Goal: Task Accomplishment & Management: Complete application form

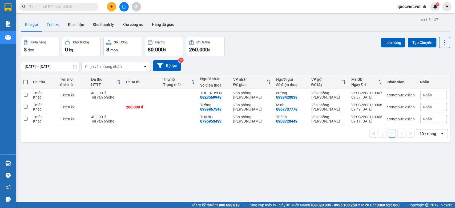
click at [55, 25] on button "Trên xe" at bounding box center [52, 24] width 21 height 13
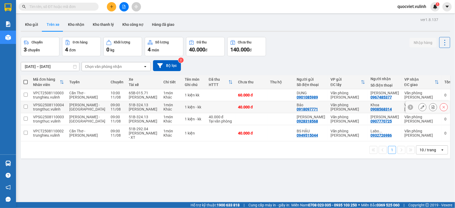
click at [442, 111] on div at bounding box center [444, 107] width 8 height 8
click at [306, 170] on div "ver 1.8.137 Kho gửi Trên xe Kho nhận Kho thanh lý Kho công nợ Hàng đã giao Chuy…" at bounding box center [236, 120] width 434 height 208
click at [421, 121] on icon at bounding box center [423, 119] width 4 height 4
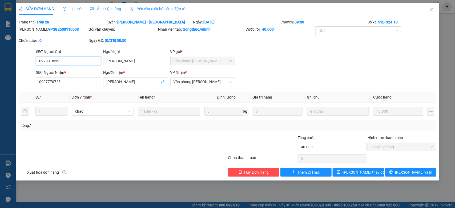
type input "0928318568"
type input "[PERSON_NAME]"
type input "0907770725"
type input "Anh Hưng"
type input "40.000"
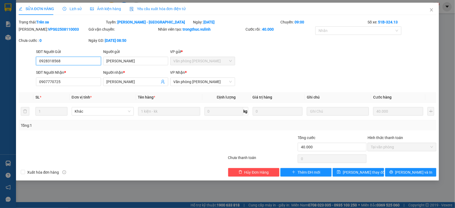
click at [74, 63] on input "0928318568" at bounding box center [68, 61] width 65 height 9
click at [123, 62] on input "Chị Vân" at bounding box center [135, 61] width 65 height 9
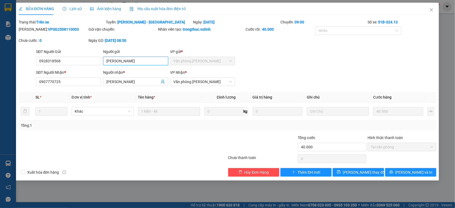
click at [123, 62] on input "Chị Vân" at bounding box center [135, 61] width 65 height 9
click at [113, 84] on input "Anh Hưng" at bounding box center [132, 82] width 53 height 6
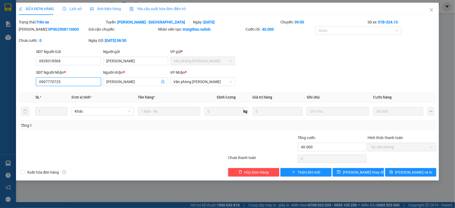
click at [60, 82] on input "0907770725" at bounding box center [68, 82] width 65 height 9
click at [427, 10] on span "Close" at bounding box center [431, 10] width 15 height 15
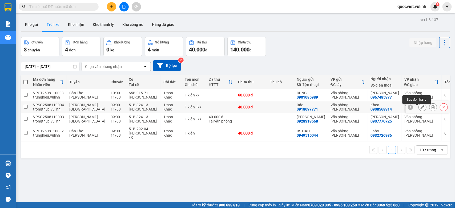
click at [421, 109] on icon at bounding box center [423, 107] width 4 height 4
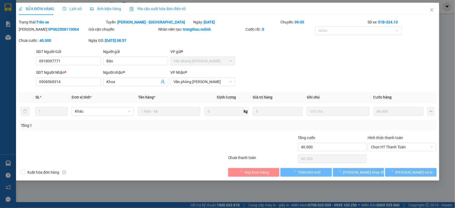
type input "0918097771"
type input "Bảo"
type input "0908568314"
type input "Khoa"
type input "40.000"
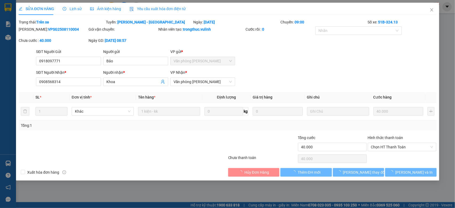
type input "40.000"
click at [74, 59] on input "0918097771" at bounding box center [68, 61] width 65 height 9
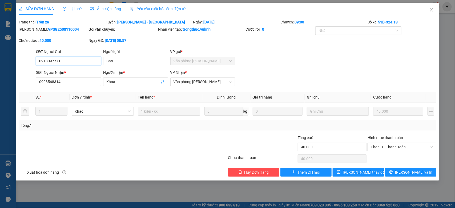
click at [74, 59] on input "0918097771" at bounding box center [68, 61] width 65 height 9
click at [129, 62] on input "Bảo" at bounding box center [135, 61] width 65 height 9
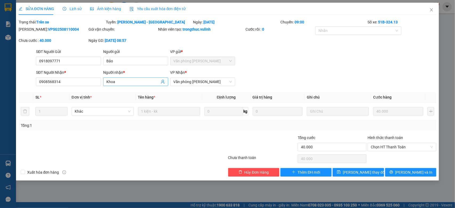
click at [126, 81] on input "Khoa" at bounding box center [132, 82] width 53 height 6
click at [83, 84] on input "0908568314" at bounding box center [68, 82] width 65 height 9
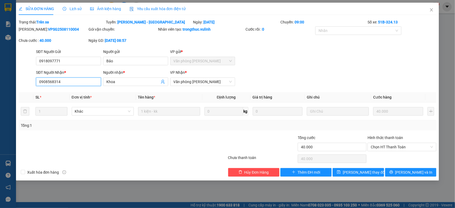
click at [83, 84] on input "0908568314" at bounding box center [68, 82] width 65 height 9
drag, startPoint x: 431, startPoint y: 9, endPoint x: 427, endPoint y: 15, distance: 8.0
click at [427, 15] on span "Close" at bounding box center [431, 10] width 15 height 15
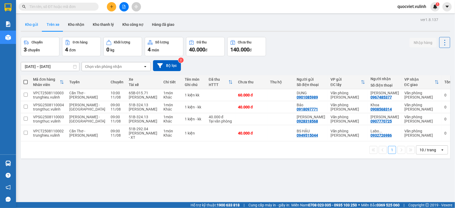
click at [31, 27] on button "Kho gửi" at bounding box center [32, 24] width 22 height 13
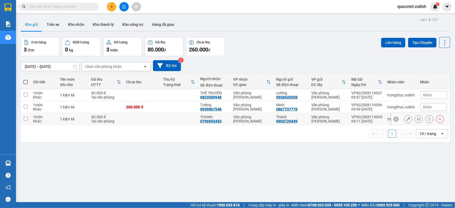
click at [319, 121] on div "Văn phòng [PERSON_NAME]" at bounding box center [328, 119] width 35 height 9
checkbox input "true"
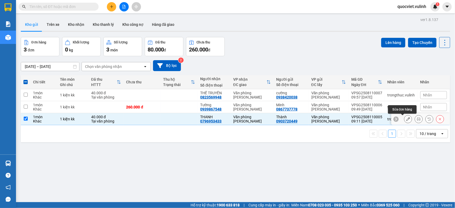
click at [406, 118] on icon at bounding box center [408, 119] width 4 height 4
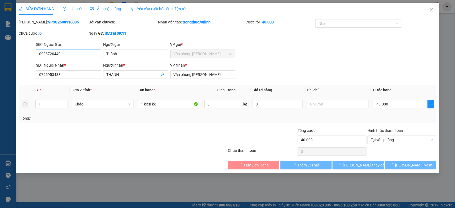
type input "0903720449"
type input "Thành"
type input "0796953433"
type input "THANH"
type input "40.000"
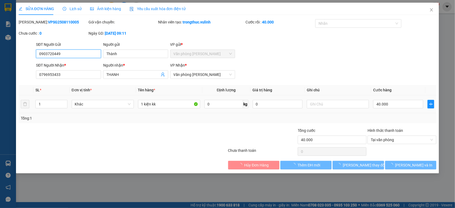
click at [87, 55] on input "0903720449" at bounding box center [68, 54] width 65 height 9
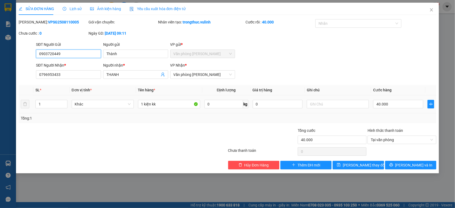
click at [87, 55] on input "0903720449" at bounding box center [68, 54] width 65 height 9
click at [128, 55] on input "Thành" at bounding box center [135, 54] width 65 height 9
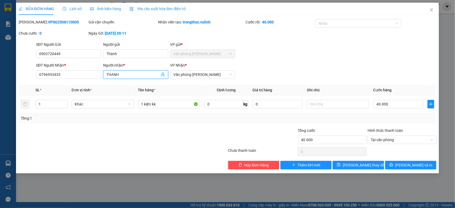
click at [139, 75] on input "THANH" at bounding box center [132, 75] width 53 height 6
click at [77, 76] on input "0796953433" at bounding box center [68, 74] width 65 height 9
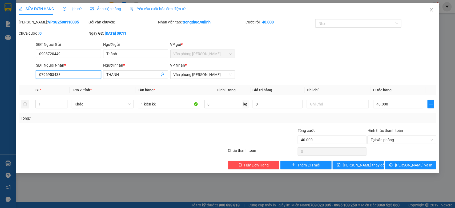
click at [77, 76] on input "0796953433" at bounding box center [68, 74] width 65 height 9
click at [431, 13] on span "Close" at bounding box center [431, 10] width 15 height 15
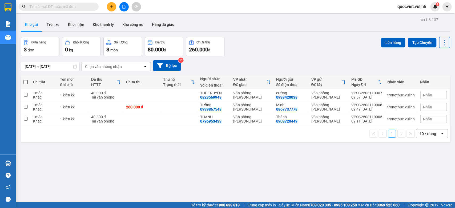
click at [78, 5] on input "text" at bounding box center [60, 7] width 63 height 6
paste input "VPSG2508110003"
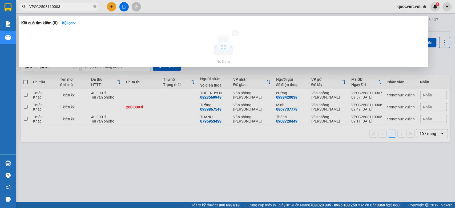
type input "VPSG2508110003"
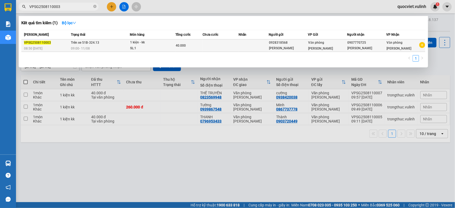
click at [65, 48] on div "08:50 - 11/08" at bounding box center [46, 49] width 45 height 6
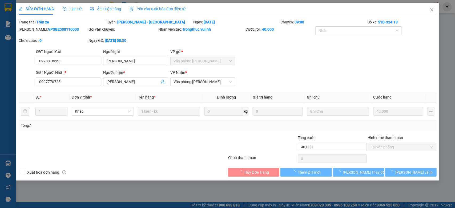
type input "0928318568"
type input "Chị Vân"
type input "0907770725"
type input "Anh Hưng"
type input "40.000"
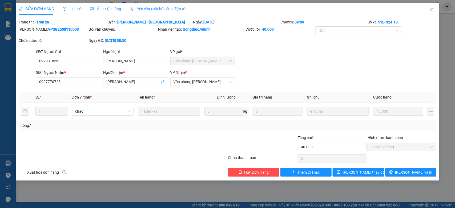
click at [85, 77] on div "SĐT Người Nhận *" at bounding box center [68, 74] width 65 height 8
click at [75, 66] on div "SĐT Người Gửi 0928318568" at bounding box center [68, 58] width 65 height 19
copy input "search"
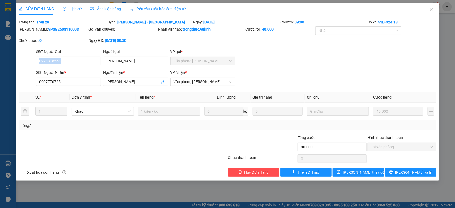
click at [75, 66] on div "SĐT Người Gửi 0928318568" at bounding box center [68, 58] width 65 height 19
click at [86, 61] on input "0928318568" at bounding box center [68, 61] width 65 height 9
click at [128, 65] on input "Chị Vân" at bounding box center [135, 61] width 65 height 9
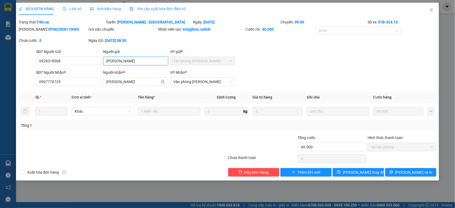
click at [128, 65] on input "Chị Vân" at bounding box center [135, 61] width 65 height 9
click at [429, 10] on span "Close" at bounding box center [431, 10] width 15 height 15
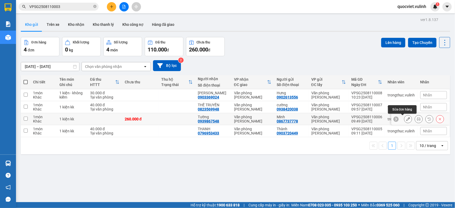
click at [406, 119] on icon at bounding box center [408, 119] width 4 height 4
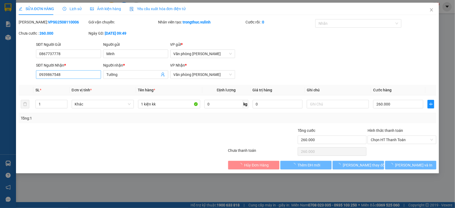
type input "0867737778"
type input "Minh"
type input "0939867548"
type input "Tường"
type input "260.000"
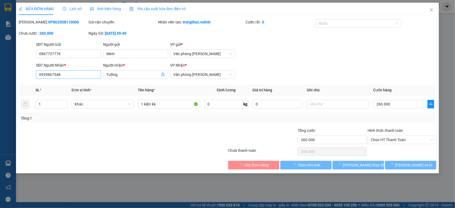
type input "260.000"
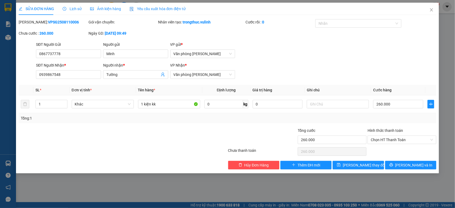
click at [45, 59] on div "SĐT Người Gửi 0867737778 0867737778" at bounding box center [68, 51] width 65 height 19
click at [46, 55] on input "0867737778" at bounding box center [68, 54] width 65 height 9
click at [147, 56] on input "Minh" at bounding box center [135, 54] width 65 height 9
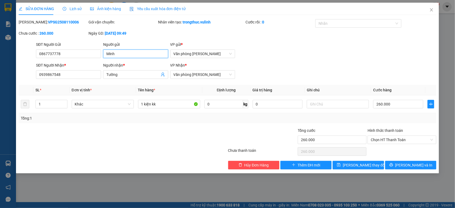
click at [147, 56] on input "Minh" at bounding box center [135, 54] width 65 height 9
click at [134, 73] on input "Tường" at bounding box center [132, 75] width 53 height 6
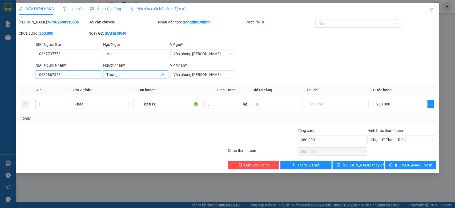
click at [49, 77] on input "0939867548" at bounding box center [68, 74] width 65 height 9
click at [437, 5] on span "Close" at bounding box center [431, 10] width 15 height 15
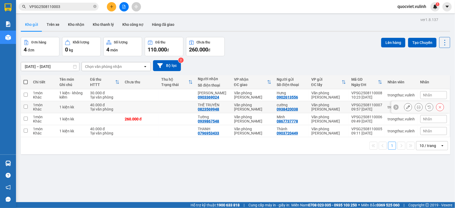
click at [406, 107] on icon at bounding box center [408, 107] width 4 height 4
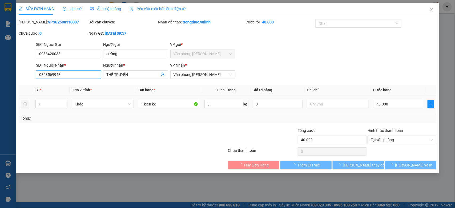
type input "0938420038"
type input "cường"
type input "0823569948"
type input "THẾ TRUYỀN"
type input "40.000"
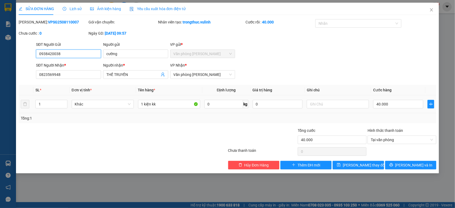
click at [55, 58] on input "0938420038" at bounding box center [68, 54] width 65 height 9
click at [138, 59] on div "Người gửi cường" at bounding box center [135, 51] width 65 height 19
click at [137, 53] on input "cường" at bounding box center [135, 54] width 65 height 9
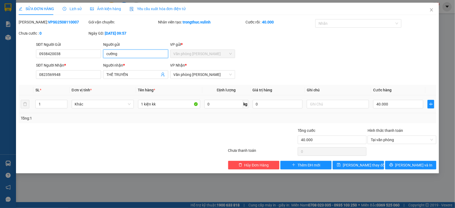
click at [137, 53] on input "cường" at bounding box center [135, 54] width 65 height 9
click at [123, 67] on b "*" at bounding box center [124, 65] width 2 height 4
click at [123, 72] on input "THẾ TRUYỀN" at bounding box center [132, 75] width 53 height 6
click at [126, 74] on input "THẾ TRUYỀN" at bounding box center [132, 75] width 53 height 6
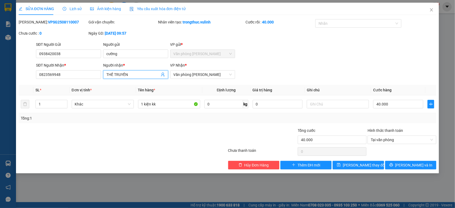
click at [126, 74] on input "THẾ TRUYỀN" at bounding box center [132, 75] width 53 height 6
click at [78, 82] on div "Total Paid Fee 40.000 Total UnPaid Fee 0 Cash Collection Total Fee Mã ĐH: VPSG2…" at bounding box center [228, 94] width 418 height 150
click at [77, 80] on div "SĐT Người Nhận * 0823569948" at bounding box center [68, 71] width 65 height 19
click at [77, 79] on input "0823569948" at bounding box center [68, 74] width 65 height 9
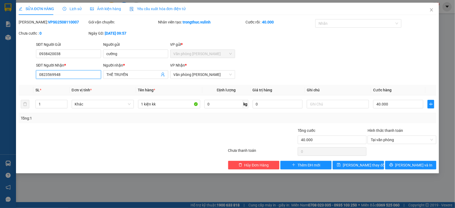
click at [77, 79] on input "0823569948" at bounding box center [68, 74] width 65 height 9
click at [433, 11] on icon "close" at bounding box center [432, 10] width 4 height 4
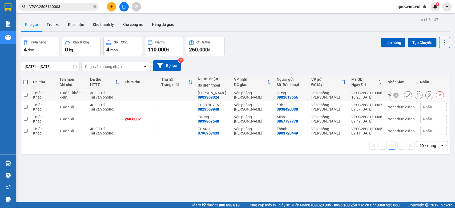
click at [406, 95] on icon at bounding box center [408, 95] width 4 height 4
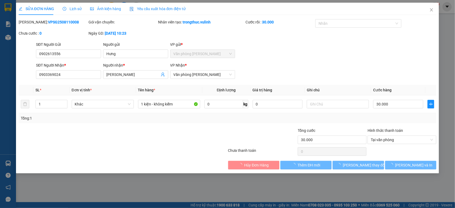
type input "0902613556"
type input "Hưng"
type input "0903369024"
type input "HỒNG NGỌC"
type input "30.000"
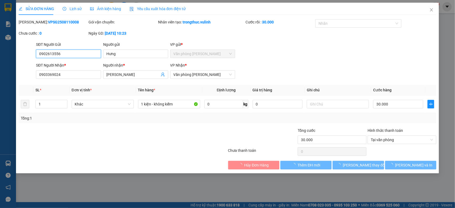
click at [82, 55] on input "0902613556" at bounding box center [68, 54] width 65 height 9
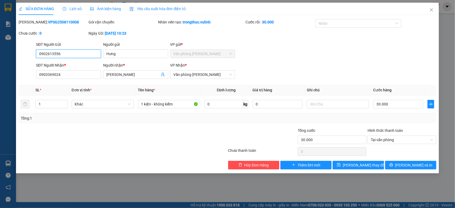
click at [82, 55] on input "0902613556" at bounding box center [68, 54] width 65 height 9
click at [127, 53] on input "Hưng" at bounding box center [135, 54] width 65 height 9
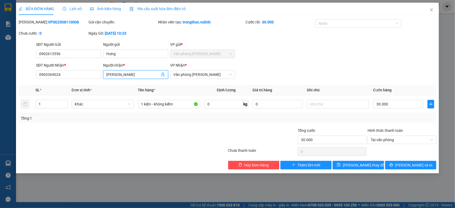
click at [116, 75] on input "HỒNG NGỌC" at bounding box center [132, 75] width 53 height 6
click at [86, 70] on input "0903369024" at bounding box center [68, 74] width 65 height 9
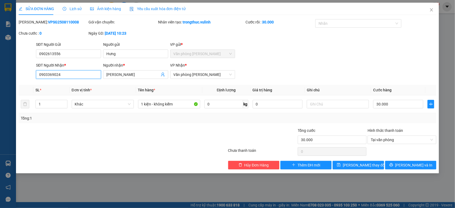
click at [86, 70] on input "0903369024" at bounding box center [68, 74] width 65 height 9
click at [428, 15] on span "Close" at bounding box center [431, 10] width 15 height 15
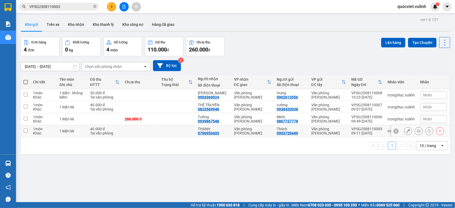
click at [141, 132] on td at bounding box center [140, 131] width 37 height 12
checkbox input "true"
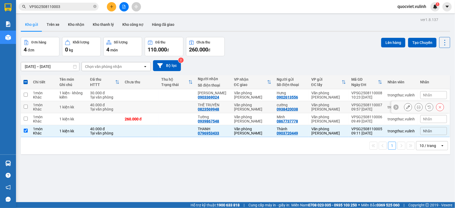
click at [142, 105] on td at bounding box center [140, 107] width 37 height 12
checkbox input "true"
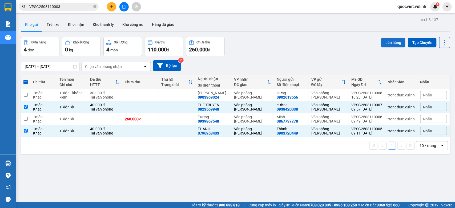
click at [386, 43] on button "Lên hàng" at bounding box center [393, 43] width 24 height 10
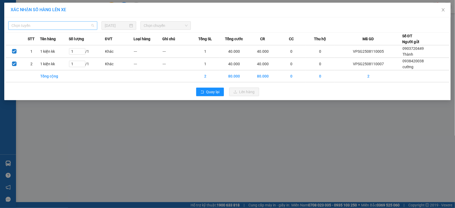
click at [21, 29] on span "Chọn tuyến" at bounding box center [52, 26] width 83 height 8
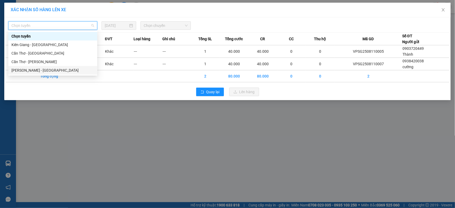
click at [11, 67] on div "Hồ Chí Minh - Cần Thơ" at bounding box center [52, 70] width 83 height 6
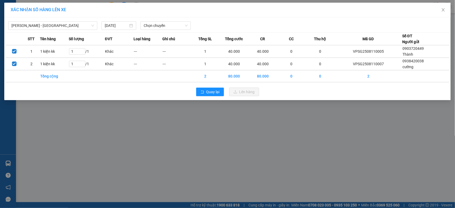
click at [143, 31] on div "Hồ Chí Minh - Cần Thơ 11/08/2025 Chọn chuyến STT Tên hàng Số lượng ĐVT Loại hàn…" at bounding box center [227, 58] width 447 height 83
click at [158, 25] on span "Chọn chuyến" at bounding box center [166, 26] width 44 height 8
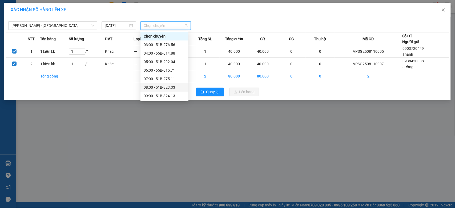
scroll to position [44, 0]
click at [172, 51] on div "09:00 - 51B-324.13" at bounding box center [165, 52] width 42 height 6
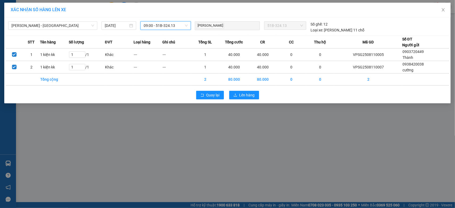
click at [169, 27] on span "09:00 - 51B-324.13" at bounding box center [166, 26] width 44 height 8
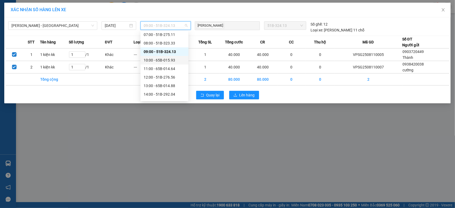
click at [156, 62] on div "10:00 - 65B-015.93" at bounding box center [165, 60] width 42 height 6
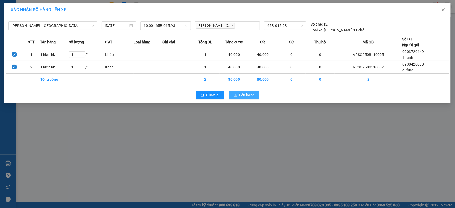
click at [238, 98] on button "Lên hàng" at bounding box center [244, 95] width 30 height 9
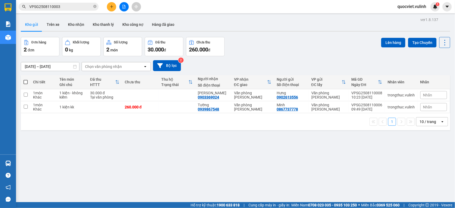
click at [73, 5] on input "VPSG2508110003" at bounding box center [60, 7] width 63 height 6
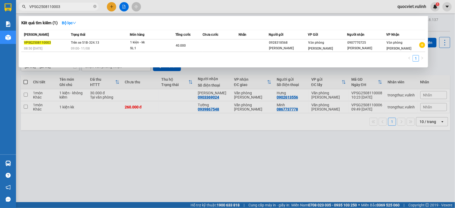
click at [73, 5] on input "VPSG2508110003" at bounding box center [60, 7] width 63 height 6
type input "7"
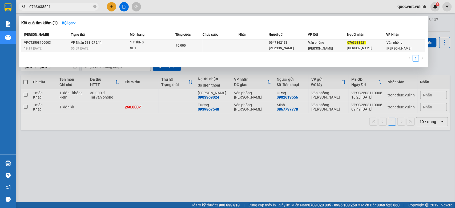
type input "0763638521"
click at [263, 42] on td at bounding box center [254, 45] width 30 height 13
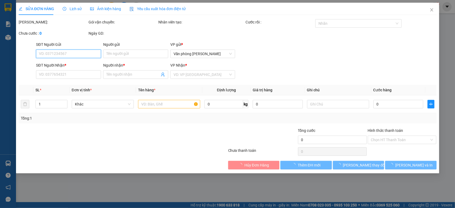
type input "0947862133"
type input "Duy Linh"
type input "0763638521"
type input "Huỳnh Hạnh"
type input "70.000"
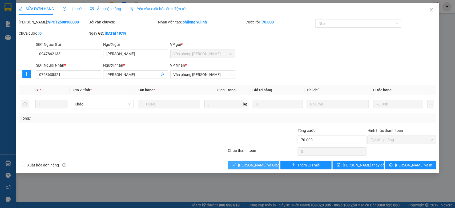
click at [265, 165] on span "Lưu và Giao hàng" at bounding box center [263, 165] width 51 height 6
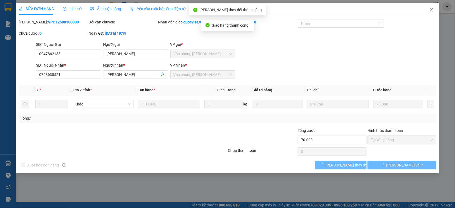
click at [431, 9] on icon "close" at bounding box center [431, 9] width 3 height 3
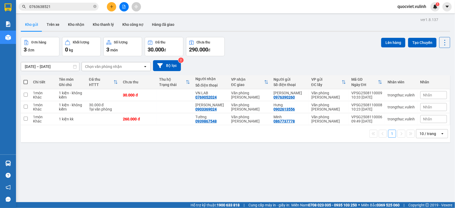
click at [109, 7] on button at bounding box center [111, 6] width 9 height 9
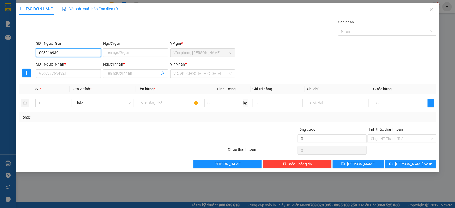
type input "0939169393"
click at [72, 61] on div "0939169393 - Hằng" at bounding box center [68, 64] width 59 height 6
type input "Hằng"
type input "0933693169"
type input "Nguyễn Vũ"
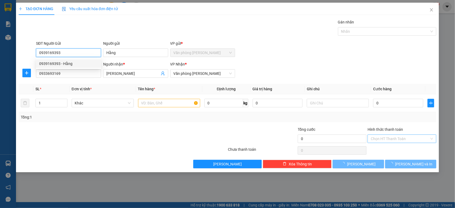
type input "70.000"
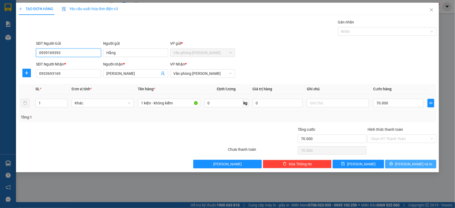
type input "0939169393"
click at [407, 163] on span "Lưu và In" at bounding box center [413, 164] width 37 height 6
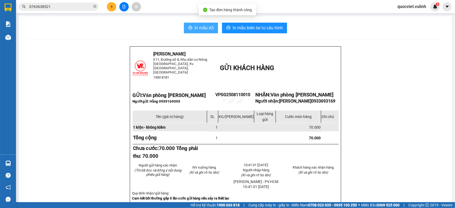
click at [208, 26] on span "In mẫu A5" at bounding box center [204, 28] width 19 height 7
click at [110, 7] on icon "plus" at bounding box center [112, 7] width 4 height 4
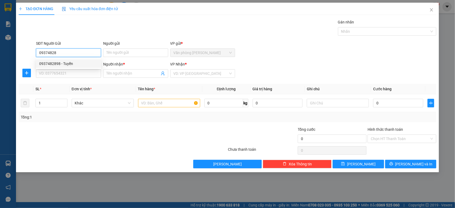
click at [96, 63] on div "0937482898 - Tuyển" at bounding box center [68, 64] width 59 height 6
type input "0937482898"
type input "Tuyển"
type input "0939823148"
type input "Nhiên"
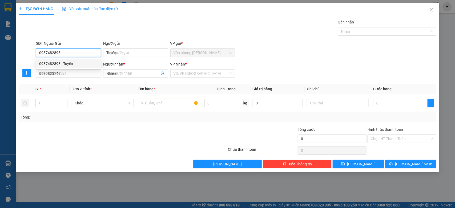
type input "70.000"
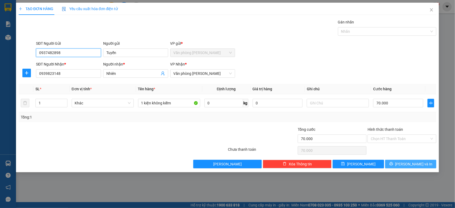
type input "0937482898"
click at [419, 164] on span "Lưu và In" at bounding box center [413, 164] width 37 height 6
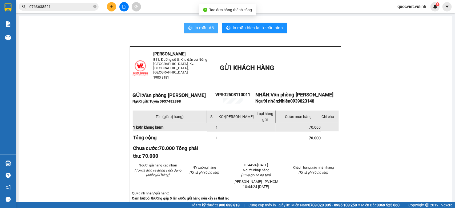
click at [196, 27] on span "In mẫu A5" at bounding box center [204, 28] width 19 height 7
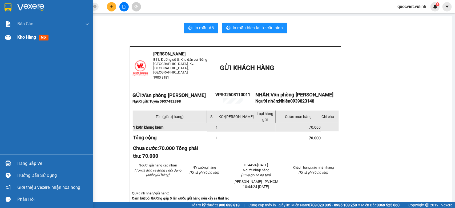
click at [5, 42] on div "Kho hàng mới" at bounding box center [46, 37] width 93 height 13
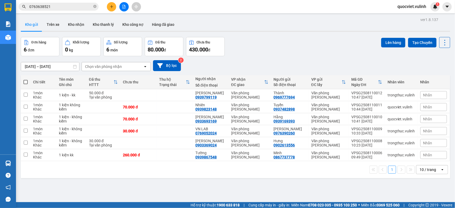
click at [169, 180] on div "ver 1.8.137 Kho gửi Trên xe Kho nhận Kho thanh lý Kho công nợ Hàng đã giao Đơn …" at bounding box center [236, 120] width 434 height 208
click at [364, 133] on div "10:33 11/08" at bounding box center [366, 133] width 31 height 4
checkbox input "true"
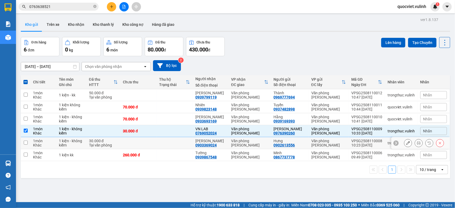
click at [312, 143] on div "Văn phòng [PERSON_NAME]" at bounding box center [328, 143] width 35 height 9
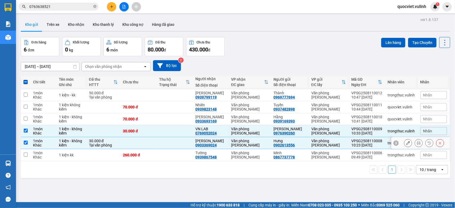
click at [181, 139] on td at bounding box center [175, 143] width 36 height 12
checkbox input "false"
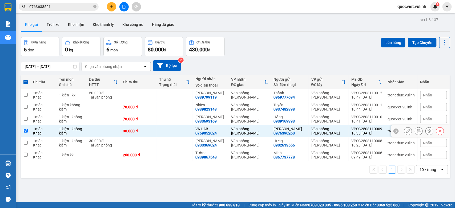
click at [157, 132] on td "30.000 đ" at bounding box center [139, 131] width 36 height 12
checkbox input "false"
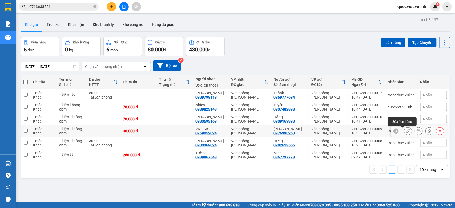
click at [406, 131] on icon at bounding box center [408, 131] width 4 height 4
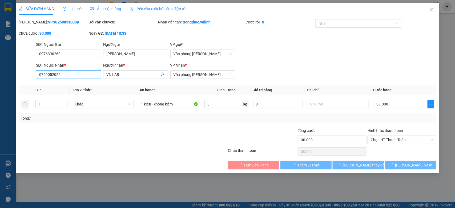
type input "0976390260"
type input "Phương Anh"
type input "0769052024"
type input "VN LAB"
type input "30.000"
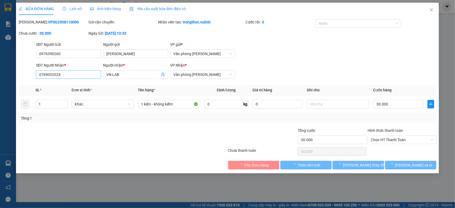
type input "30.000"
click at [53, 51] on input "0976390260" at bounding box center [68, 54] width 65 height 9
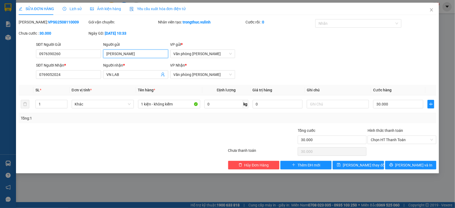
click at [163, 55] on input "Phương Anh" at bounding box center [135, 54] width 65 height 9
drag, startPoint x: 102, startPoint y: 74, endPoint x: 103, endPoint y: 79, distance: 4.9
click at [103, 79] on div "Người nhận * VN LAB" at bounding box center [135, 71] width 67 height 19
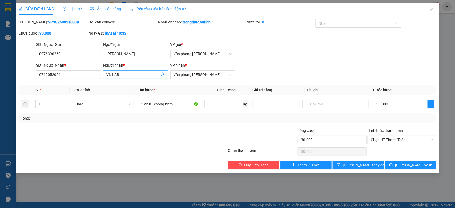
click at [126, 73] on input "VN LAB" at bounding box center [132, 75] width 53 height 6
click at [72, 72] on input "0769052024" at bounding box center [68, 74] width 65 height 9
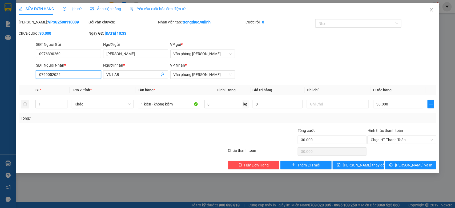
click at [72, 72] on input "0769052024" at bounding box center [68, 74] width 65 height 9
click at [431, 10] on icon "close" at bounding box center [432, 10] width 4 height 4
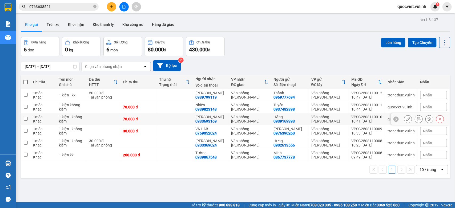
click at [406, 121] on icon at bounding box center [408, 119] width 4 height 4
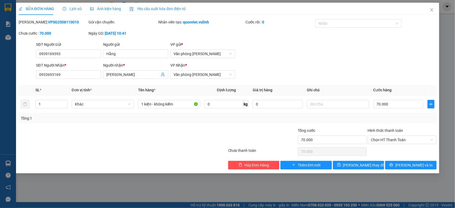
type input "0939169393"
type input "Hằng"
type input "0933693169"
type input "Nguyễn Vũ"
type input "70.000"
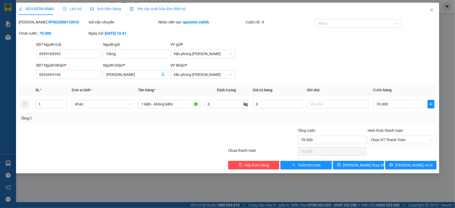
type input "70.000"
click at [75, 55] on input "0939169393" at bounding box center [68, 54] width 65 height 9
drag, startPoint x: 141, startPoint y: 59, endPoint x: 141, endPoint y: 53, distance: 5.9
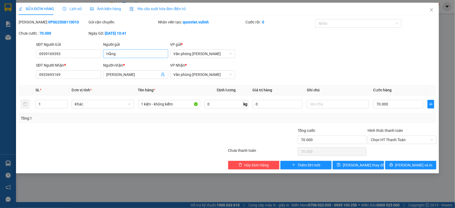
click at [140, 58] on div "Người gửi Hằng" at bounding box center [135, 51] width 65 height 19
click at [141, 53] on input "Hằng" at bounding box center [135, 54] width 65 height 9
click at [135, 74] on input "Nguyễn Vũ" at bounding box center [132, 75] width 53 height 6
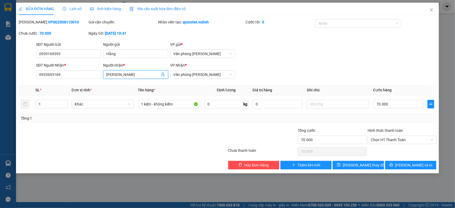
click at [135, 74] on input "Nguyễn Vũ" at bounding box center [132, 75] width 53 height 6
click at [86, 72] on input "0933693169" at bounding box center [68, 74] width 65 height 9
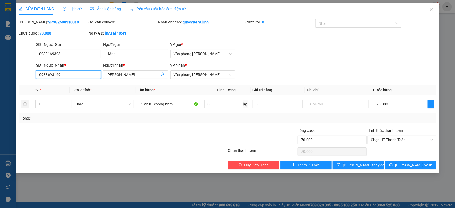
click at [86, 72] on input "0933693169" at bounding box center [68, 74] width 65 height 9
click at [434, 8] on span "Close" at bounding box center [431, 10] width 15 height 15
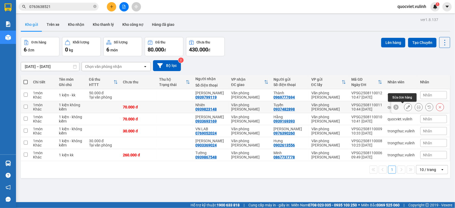
click at [406, 108] on icon at bounding box center [408, 107] width 4 height 4
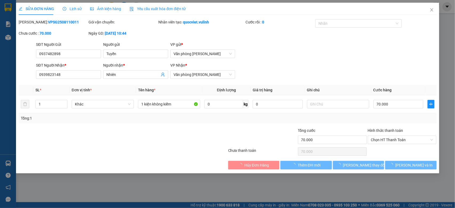
type input "0937482898"
type input "Tuyển"
type input "0939823148"
type input "Nhiên"
type input "70.000"
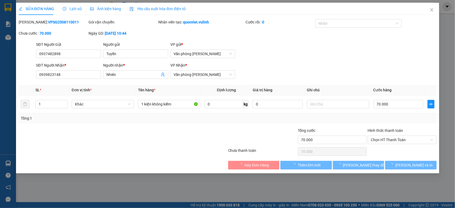
type input "70.000"
click at [83, 54] on div "SỬA ĐƠN HÀNG Lịch sử Ảnh kiện hàng Yêu cầu xuất hóa đơn điện tử Total Paid Fee …" at bounding box center [227, 104] width 455 height 208
click at [83, 54] on input "0937482898" at bounding box center [68, 54] width 65 height 9
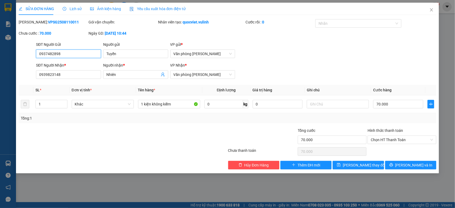
click at [83, 54] on input "0937482898" at bounding box center [68, 54] width 65 height 9
click at [110, 56] on input "Tuyển" at bounding box center [135, 54] width 65 height 9
click at [147, 74] on input "Nhiên" at bounding box center [132, 75] width 53 height 6
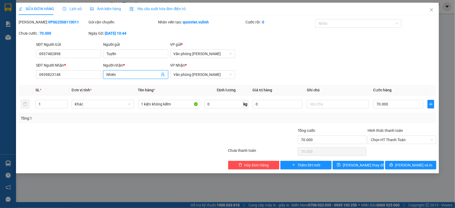
click at [147, 74] on input "Nhiên" at bounding box center [132, 75] width 53 height 6
click at [66, 76] on input "0939823148" at bounding box center [68, 74] width 65 height 9
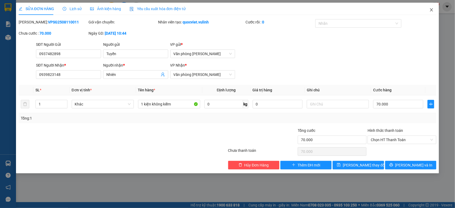
click at [430, 14] on span "Close" at bounding box center [431, 10] width 15 height 15
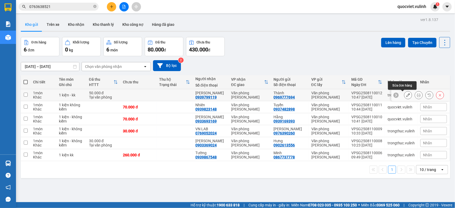
click at [405, 98] on button at bounding box center [408, 95] width 7 height 9
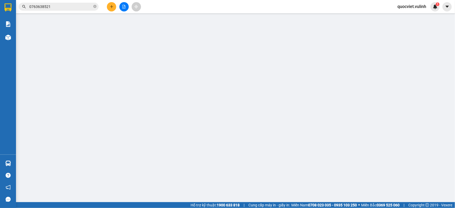
click at [47, 44] on div "Total Paid Fee Total UnPaid Fee Cash Collection Total Fee Mã ĐH: Gói vận chuyển…" at bounding box center [228, 94] width 418 height 150
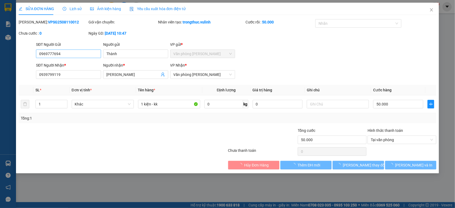
type input "0969777694"
type input "Thành"
type input "0939799119"
type input "Võ Vương Ngọc"
type input "50.000"
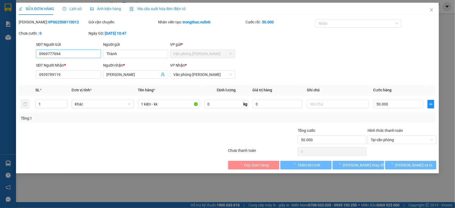
click at [85, 65] on div "SĐT Người Nhận *" at bounding box center [68, 65] width 65 height 6
click at [85, 70] on input "0939799119" at bounding box center [68, 74] width 65 height 9
click at [82, 58] on input "0969777694" at bounding box center [68, 54] width 65 height 9
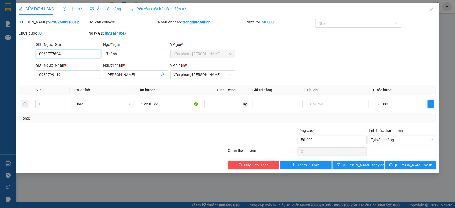
click at [81, 57] on input "0969777694" at bounding box center [68, 54] width 65 height 9
click at [112, 58] on input "Thành" at bounding box center [135, 54] width 65 height 9
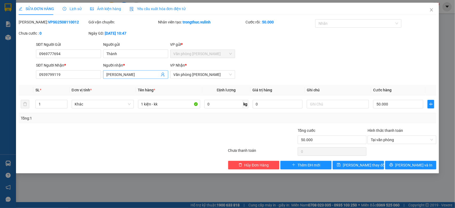
click at [131, 74] on input "Võ Vương Ngọc" at bounding box center [132, 75] width 53 height 6
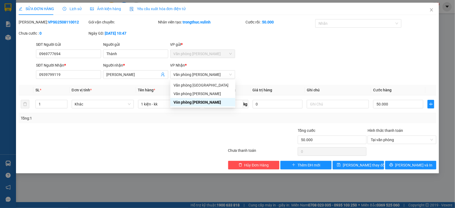
drag, startPoint x: 76, startPoint y: 81, endPoint x: 86, endPoint y: 75, distance: 10.6
click at [76, 80] on div "SĐT Người Nhận * 0939799119" at bounding box center [68, 71] width 65 height 19
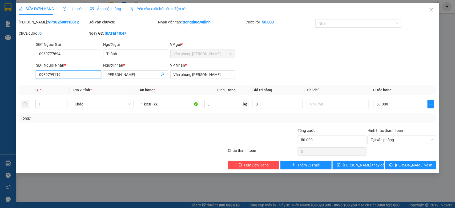
click at [86, 75] on input "0939799119" at bounding box center [68, 74] width 65 height 9
click at [431, 10] on icon "close" at bounding box center [432, 10] width 4 height 4
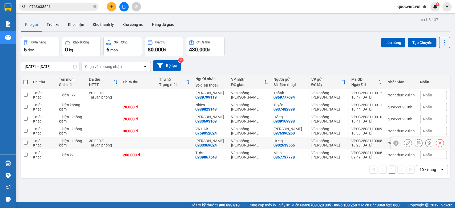
click at [69, 149] on td "1 kiện - không kiểm" at bounding box center [71, 143] width 30 height 12
checkbox input "true"
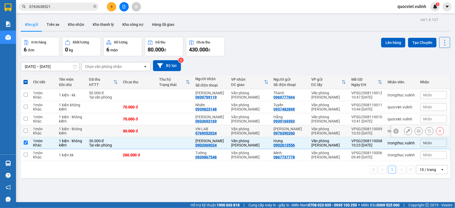
click at [65, 135] on div "1 kiện - không kiểm" at bounding box center [71, 131] width 25 height 9
checkbox input "true"
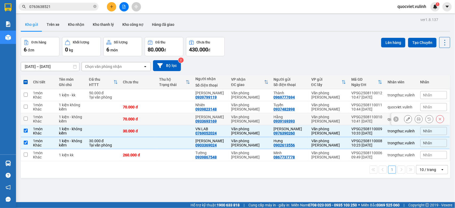
click at [66, 122] on div "1 kiện - không kiểm" at bounding box center [71, 119] width 25 height 9
checkbox input "true"
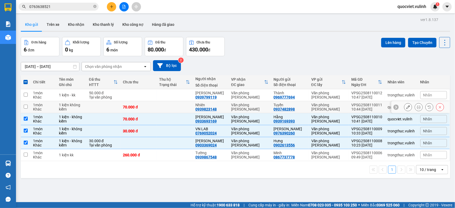
click at [82, 109] on div "1 kiện không kiểm" at bounding box center [71, 107] width 25 height 9
checkbox input "true"
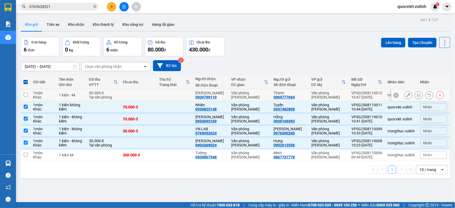
click at [87, 98] on td "50.000 đ Tại văn phòng" at bounding box center [103, 95] width 34 height 12
checkbox input "true"
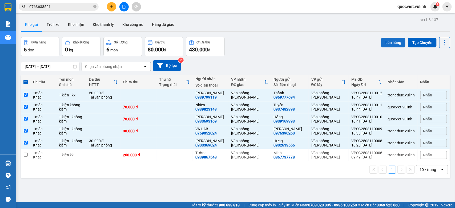
click at [386, 40] on button "Lên hàng" at bounding box center [393, 43] width 24 height 10
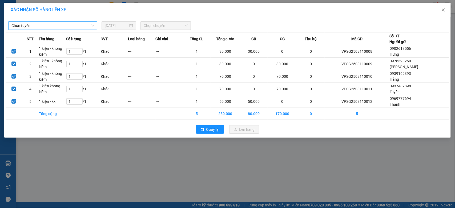
click at [15, 23] on span "Chọn tuyến" at bounding box center [52, 26] width 83 height 8
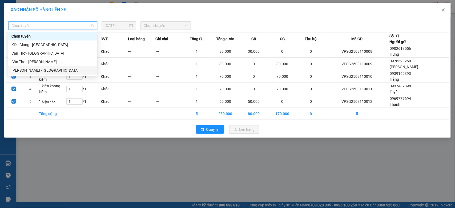
click at [30, 69] on div "Hồ Chí Minh - Cần Thơ" at bounding box center [52, 70] width 83 height 6
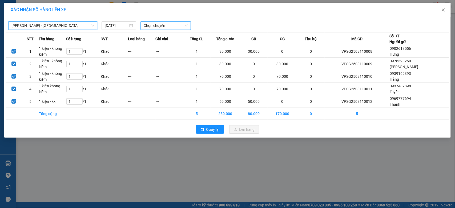
click at [162, 26] on span "Chọn chuyến" at bounding box center [166, 26] width 44 height 8
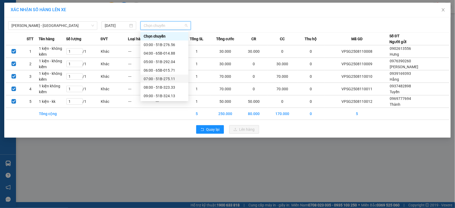
scroll to position [44, 0]
click at [162, 77] on div "12:00 - 51B-276.56" at bounding box center [165, 77] width 42 height 6
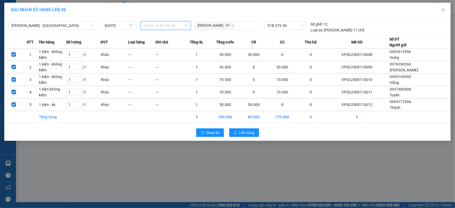
click at [168, 28] on span "12:00 - 51B-276.56" at bounding box center [166, 26] width 44 height 8
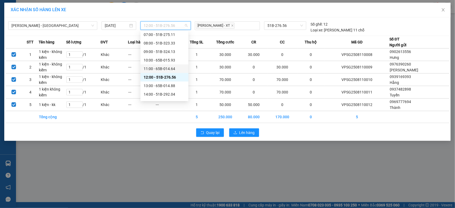
click at [160, 70] on div "11:00 - 65B-014.64" at bounding box center [165, 69] width 42 height 6
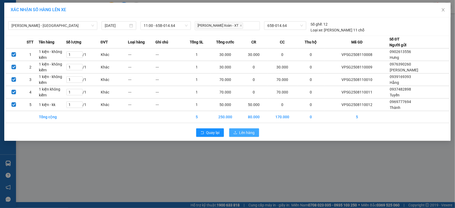
click at [243, 134] on span "Lên hàng" at bounding box center [246, 133] width 15 height 6
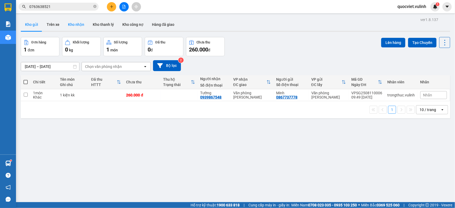
click at [72, 19] on button "Kho nhận" at bounding box center [76, 24] width 25 height 13
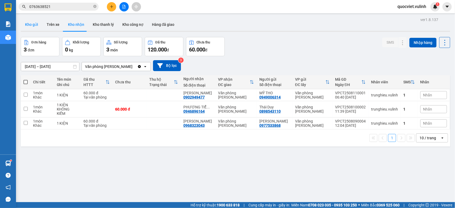
click at [37, 27] on button "Kho gửi" at bounding box center [32, 24] width 22 height 13
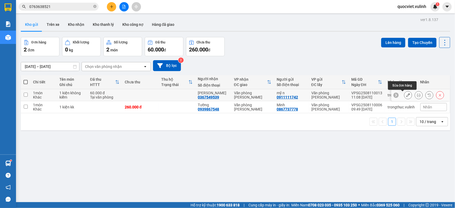
click at [406, 96] on icon at bounding box center [408, 95] width 4 height 4
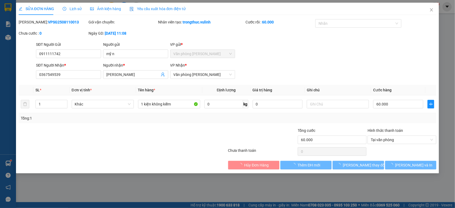
type input "0911111742"
type input "mỹ n"
type input "0367549539"
type input "Ngọc Hải"
type input "60.000"
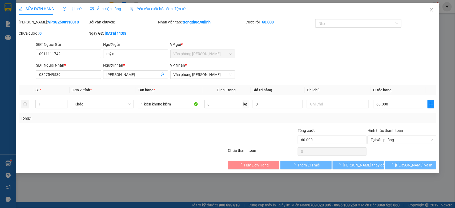
click at [81, 58] on div "SĐT Người Gửi 0911111742 0911111742" at bounding box center [68, 51] width 65 height 19
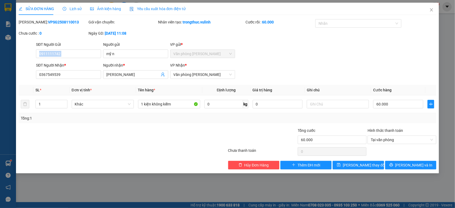
click at [81, 58] on div "SĐT Người Gửi 0911111742" at bounding box center [68, 51] width 65 height 19
copy input "search"
click at [81, 58] on div "SĐT Người Gửi 0911111742" at bounding box center [68, 51] width 65 height 19
click at [52, 51] on input "0911111742" at bounding box center [68, 54] width 65 height 9
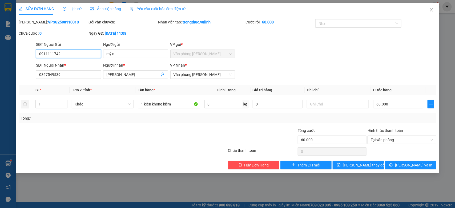
click at [52, 51] on input "0911111742" at bounding box center [68, 54] width 65 height 9
click at [128, 51] on input "mỹ n" at bounding box center [135, 54] width 65 height 9
click at [121, 74] on input "Ngọc Hải" at bounding box center [132, 75] width 53 height 6
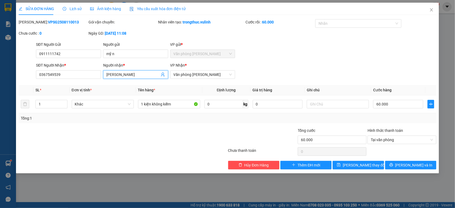
click at [121, 74] on input "Ngọc Hải" at bounding box center [132, 75] width 53 height 6
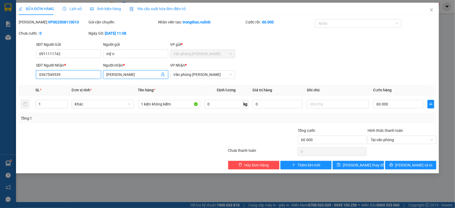
click at [74, 73] on input "0367549539" at bounding box center [68, 74] width 65 height 9
click at [429, 10] on span "Close" at bounding box center [431, 10] width 15 height 15
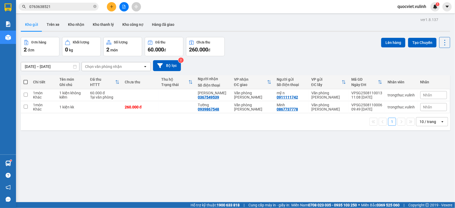
click at [69, 31] on div at bounding box center [236, 31] width 430 height 1
click at [82, 22] on button "Kho nhận" at bounding box center [76, 24] width 25 height 13
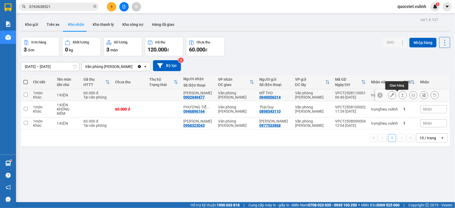
click at [401, 94] on icon at bounding box center [403, 95] width 4 height 4
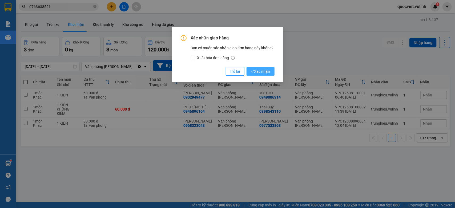
click at [271, 73] on button "Xác nhận" at bounding box center [261, 71] width 28 height 9
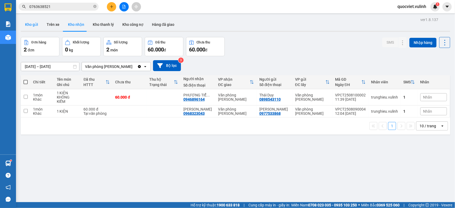
drag, startPoint x: 20, startPoint y: 27, endPoint x: 31, endPoint y: 26, distance: 10.7
click at [23, 27] on div "ver 1.8.137 Kho gửi Trên xe Kho nhận Kho thanh lý Kho công nợ Hàng đã giao Đơn …" at bounding box center [236, 120] width 434 height 208
click at [31, 26] on button "Kho gửi" at bounding box center [32, 24] width 22 height 13
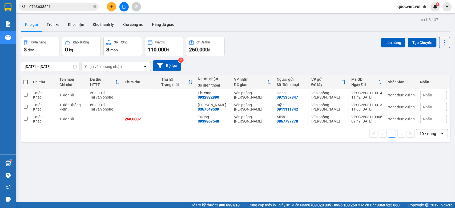
click at [107, 6] on button at bounding box center [111, 6] width 9 height 9
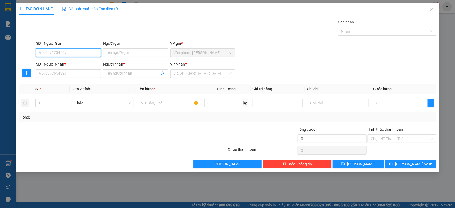
click at [40, 49] on input "SĐT Người Gửi" at bounding box center [68, 53] width 65 height 9
type input "0869653253"
click at [115, 53] on input "Người gửi" at bounding box center [135, 53] width 65 height 9
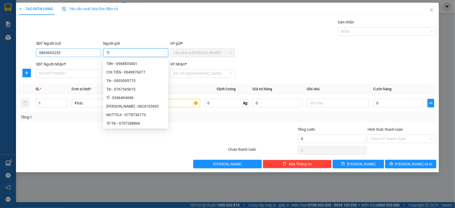
type input "Ti"
click at [67, 49] on input "0869653253" at bounding box center [68, 53] width 65 height 9
click at [67, 50] on input "0869653253" at bounding box center [68, 53] width 65 height 9
click at [66, 54] on input "0869653253" at bounding box center [68, 53] width 65 height 9
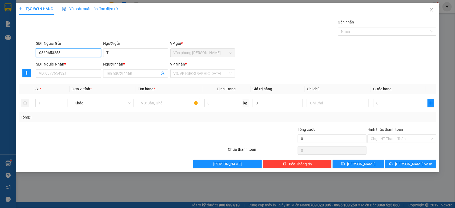
click at [66, 54] on input "0869653253" at bounding box center [68, 53] width 65 height 9
type input "0899873370"
click at [75, 62] on div "0899873370 - Minh Tinh" at bounding box center [68, 64] width 59 height 6
type input "Minh Tinh"
type input "0869653253"
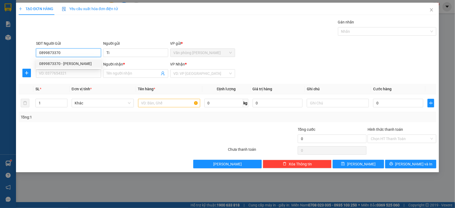
type input "Tiến Quân"
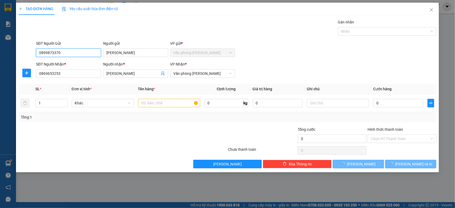
type input "70.000"
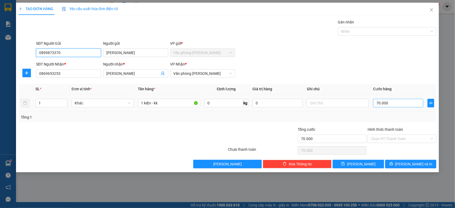
type input "0899873370"
click at [391, 106] on input "70.000" at bounding box center [398, 103] width 50 height 9
type input "0"
type input "0.000"
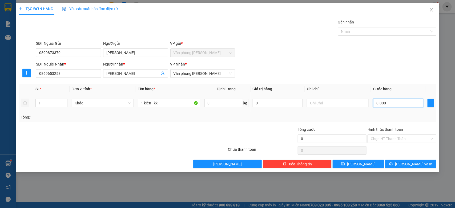
type input "70.000"
click at [423, 168] on button "Lưu và In" at bounding box center [410, 164] width 51 height 9
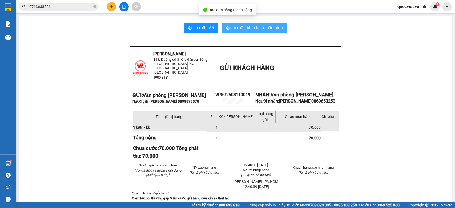
click at [274, 24] on button "In mẫu biên lai tự cấu hình" at bounding box center [254, 28] width 65 height 11
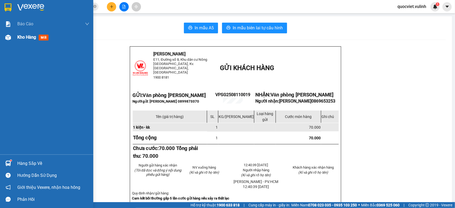
click at [4, 39] on div at bounding box center [7, 37] width 9 height 9
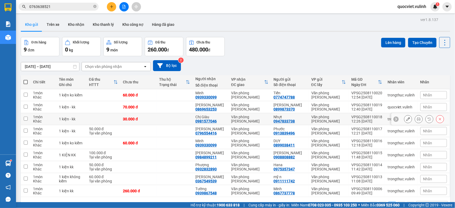
scroll to position [25, 0]
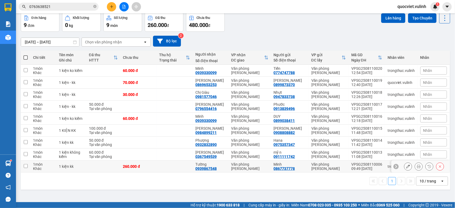
click at [311, 166] on div "Văn phòng [PERSON_NAME]" at bounding box center [328, 166] width 35 height 9
checkbox input "true"
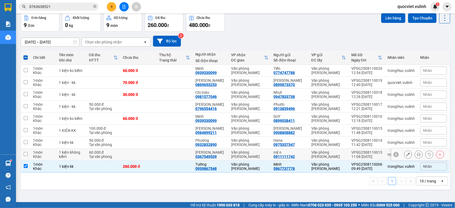
click at [331, 154] on div "Văn phòng [PERSON_NAME]" at bounding box center [328, 154] width 35 height 9
checkbox input "true"
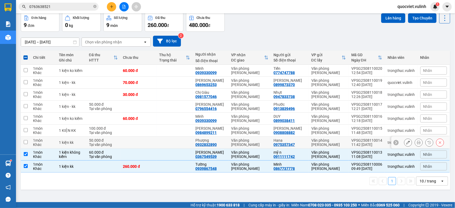
click at [333, 142] on div "Văn phòng [PERSON_NAME]" at bounding box center [328, 142] width 35 height 9
checkbox input "true"
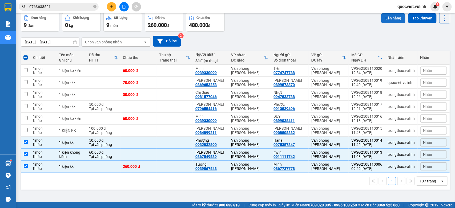
click at [391, 18] on button "Lên hàng" at bounding box center [393, 18] width 24 height 10
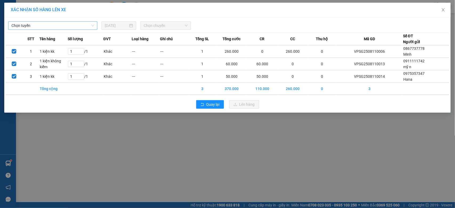
click at [59, 26] on span "Chọn tuyến" at bounding box center [52, 26] width 83 height 8
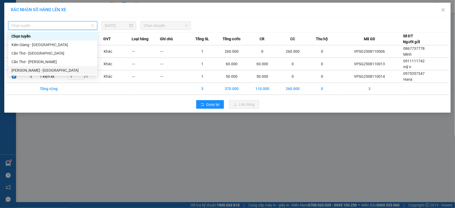
click at [50, 70] on div "Hồ Chí Minh - Cần Thơ" at bounding box center [52, 70] width 83 height 6
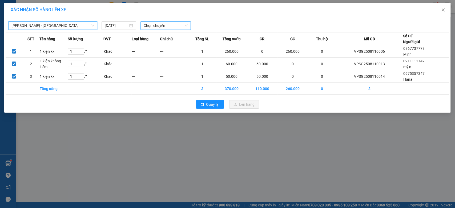
click at [181, 27] on span "Chọn chuyến" at bounding box center [166, 26] width 44 height 8
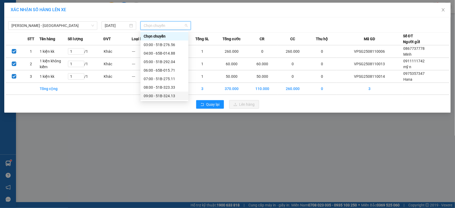
scroll to position [44, 0]
click at [169, 79] on div "12:00 - 51B-276.56" at bounding box center [165, 77] width 42 height 6
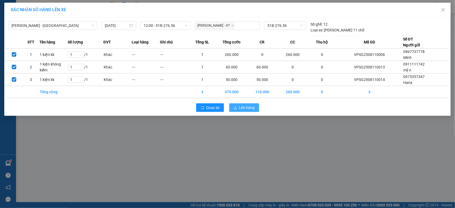
click at [235, 109] on icon "upload" at bounding box center [236, 108] width 4 height 4
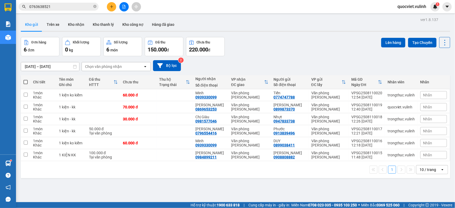
click at [26, 83] on span at bounding box center [25, 82] width 4 height 4
click at [26, 79] on input "checkbox" at bounding box center [26, 79] width 0 height 0
checkbox input "true"
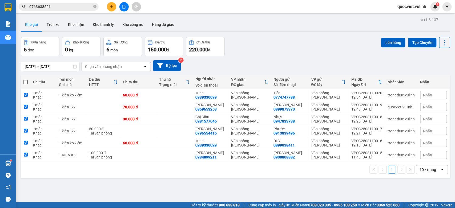
checkbox input "true"
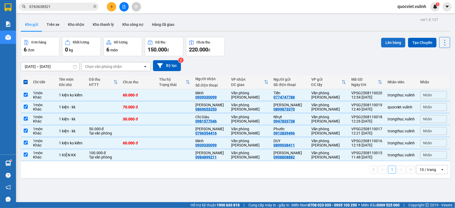
click at [387, 45] on button "Lên hàng" at bounding box center [393, 43] width 24 height 10
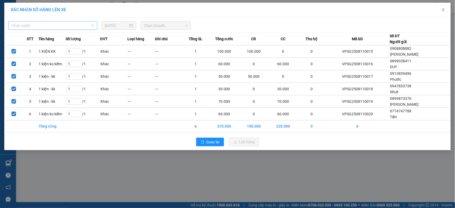
click at [78, 29] on span "Chọn tuyến" at bounding box center [52, 26] width 83 height 8
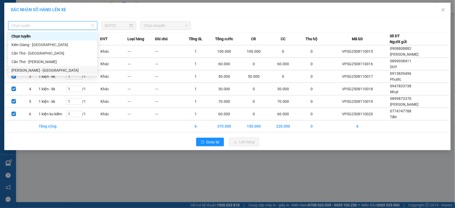
click at [34, 68] on div "Hồ Chí Minh - Cần Thơ" at bounding box center [52, 70] width 83 height 6
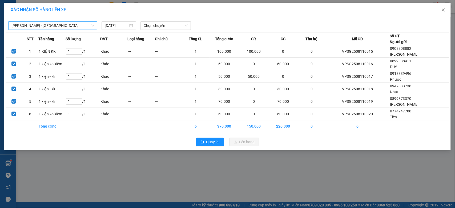
click at [87, 26] on span "Hồ Chí Minh - Cần Thơ" at bounding box center [52, 26] width 83 height 8
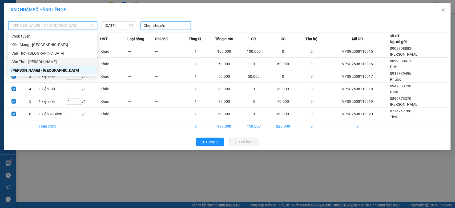
click at [154, 25] on span "Chọn chuyến" at bounding box center [166, 26] width 44 height 8
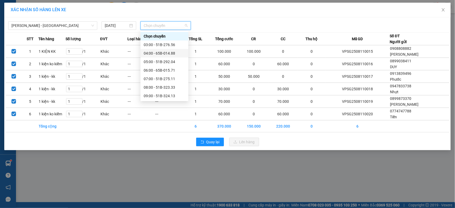
scroll to position [44, 0]
click at [158, 66] on div "11:00 - 65B-014.64" at bounding box center [165, 69] width 42 height 6
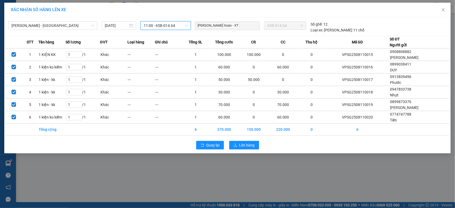
click at [168, 26] on span "11:00 - 65B-014.64" at bounding box center [166, 26] width 44 height 8
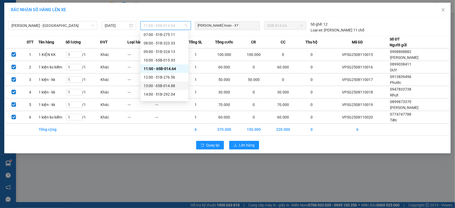
click at [157, 87] on div "13:00 - 65B-014.88" at bounding box center [165, 86] width 42 height 6
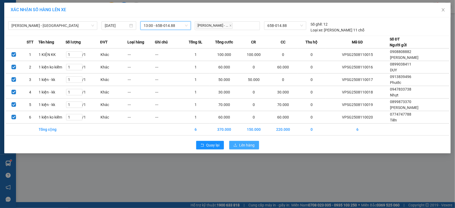
click at [245, 146] on span "Lên hàng" at bounding box center [246, 145] width 15 height 6
